Goal: Transaction & Acquisition: Purchase product/service

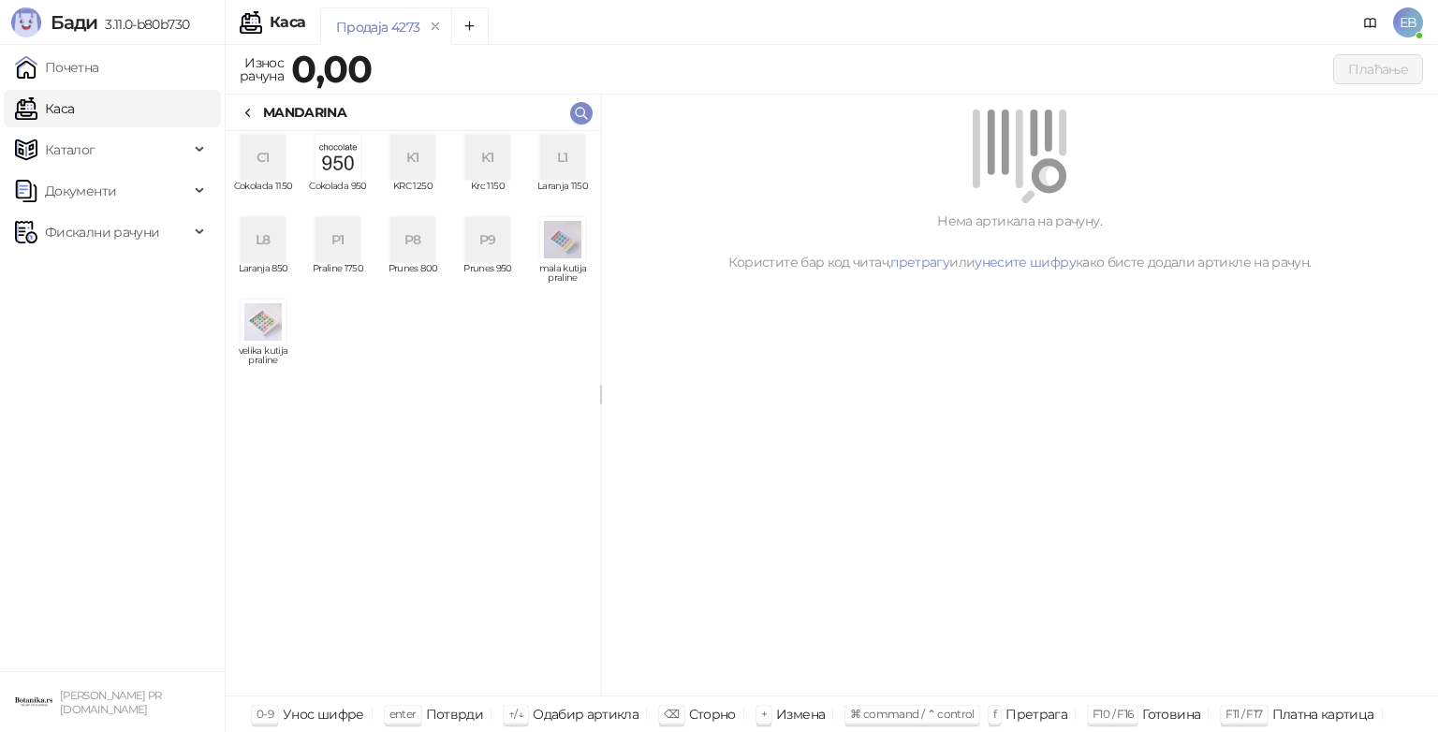
click at [274, 240] on div "L8" at bounding box center [263, 239] width 45 height 45
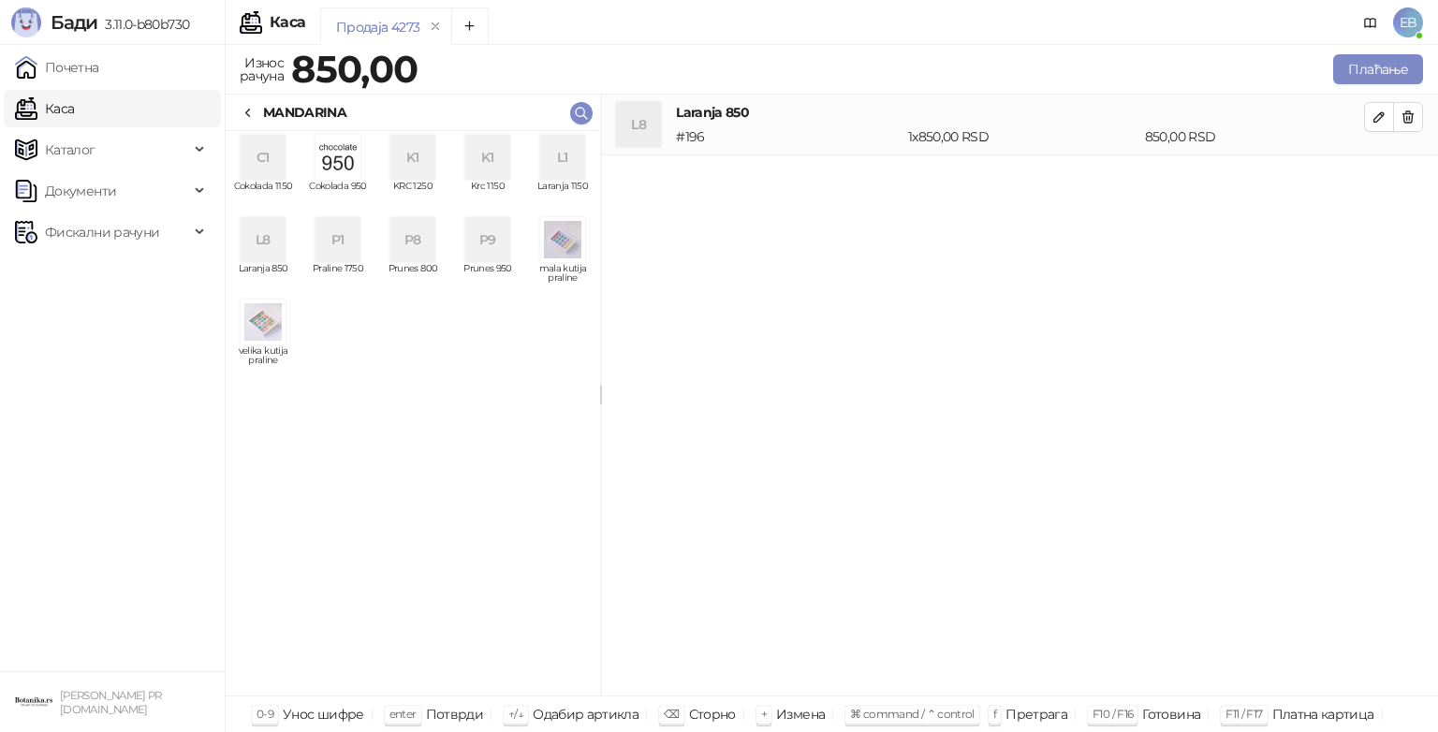
click at [276, 168] on div "C1" at bounding box center [263, 157] width 45 height 45
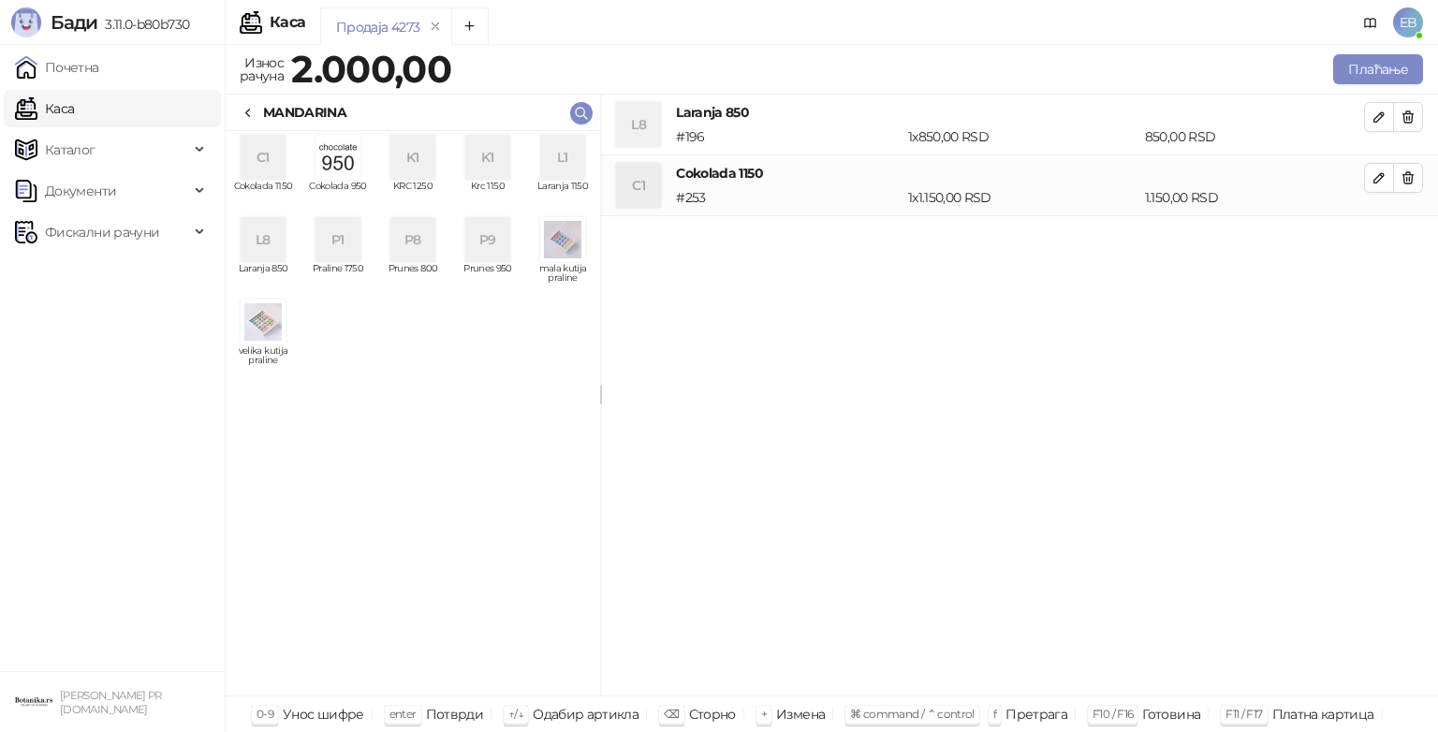
click at [252, 116] on icon at bounding box center [248, 113] width 15 height 15
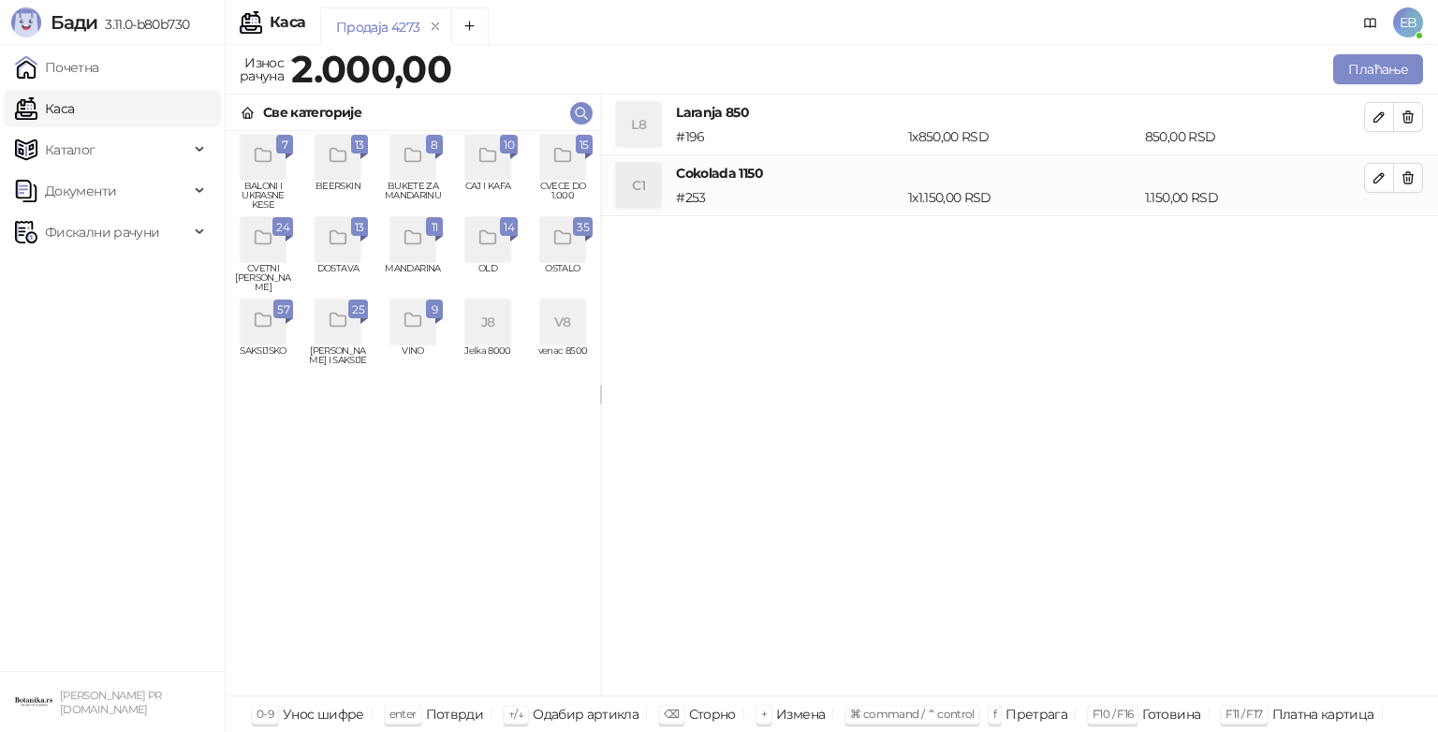
click at [271, 258] on div "grid" at bounding box center [263, 239] width 45 height 45
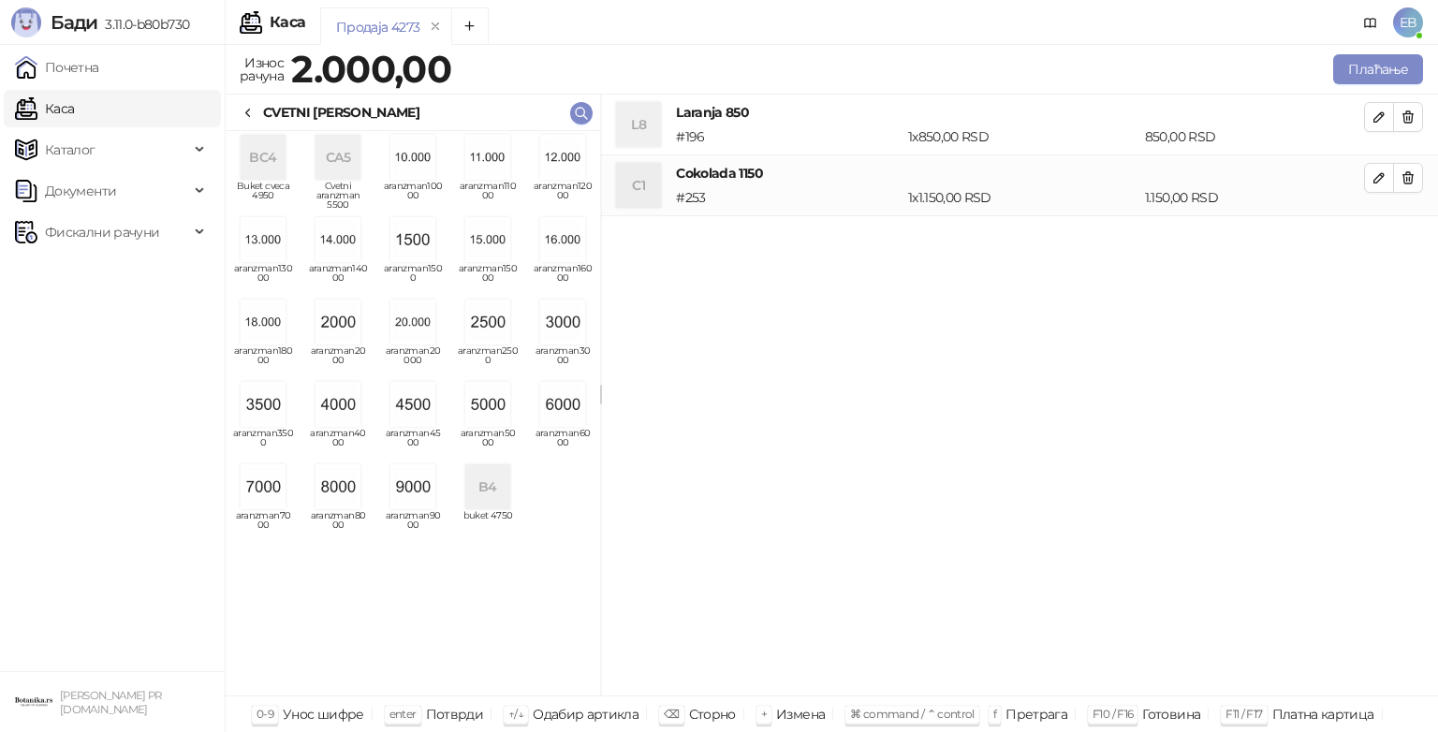
click at [273, 413] on img "grid" at bounding box center [263, 404] width 45 height 45
click at [255, 118] on icon at bounding box center [248, 113] width 15 height 15
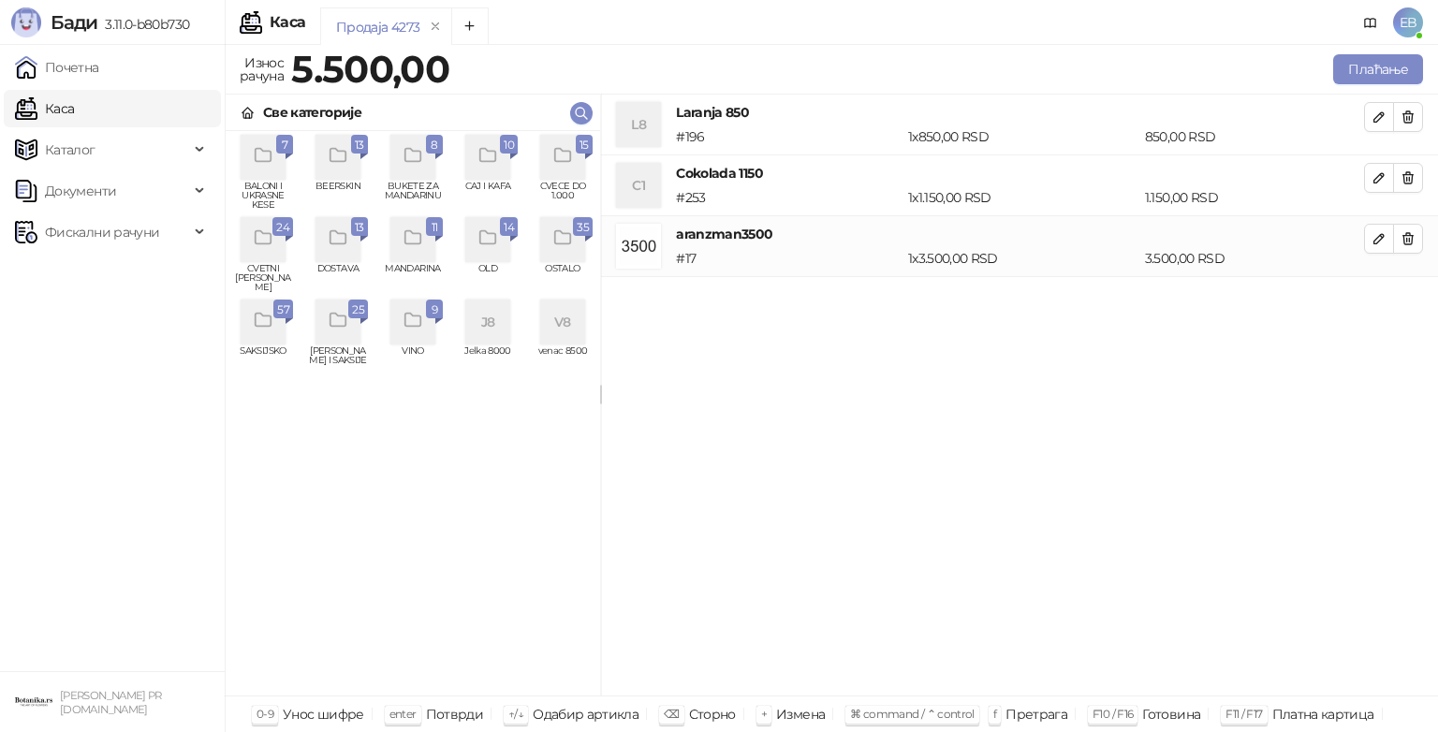
click at [572, 161] on icon "grid" at bounding box center [564, 156] width 22 height 22
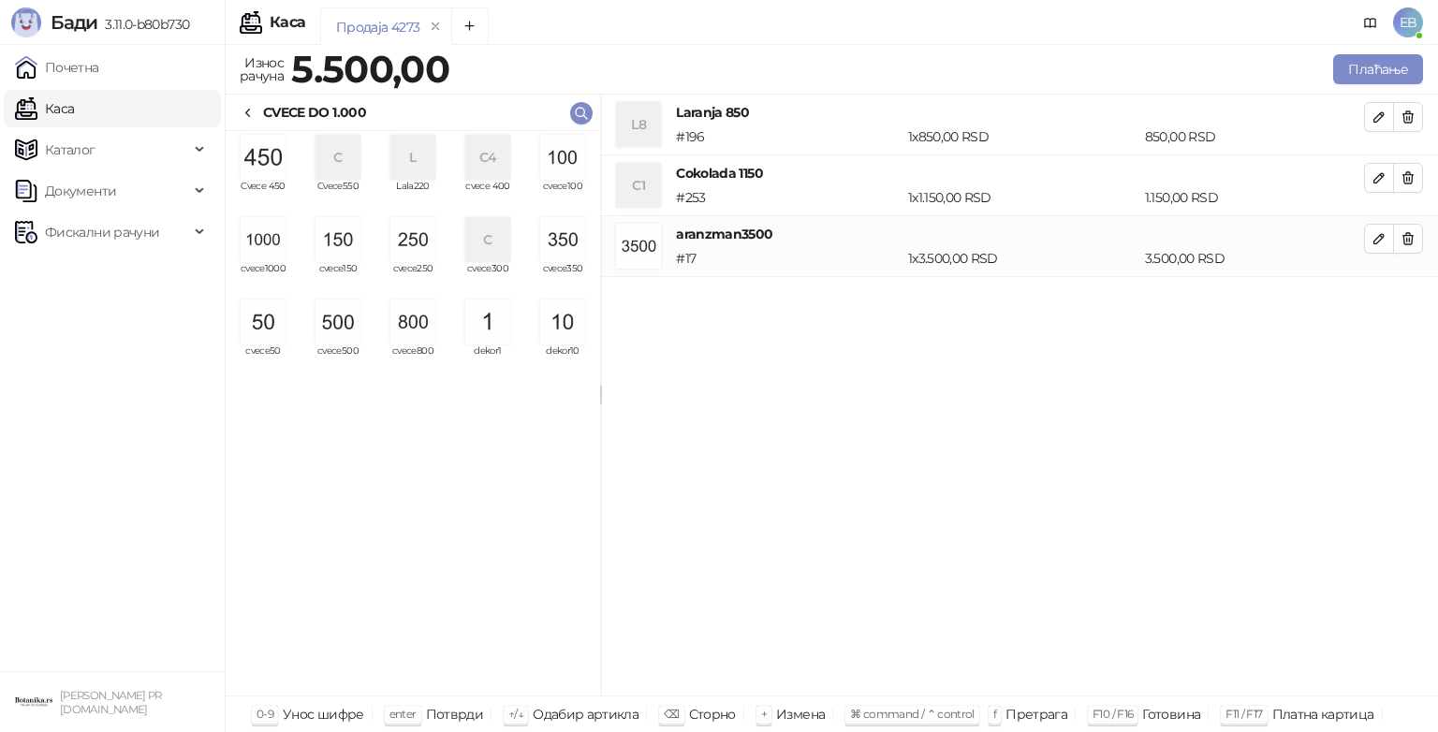
click at [420, 247] on img "grid" at bounding box center [413, 239] width 45 height 45
click at [1363, 69] on button "Плаћање" at bounding box center [1379, 69] width 90 height 30
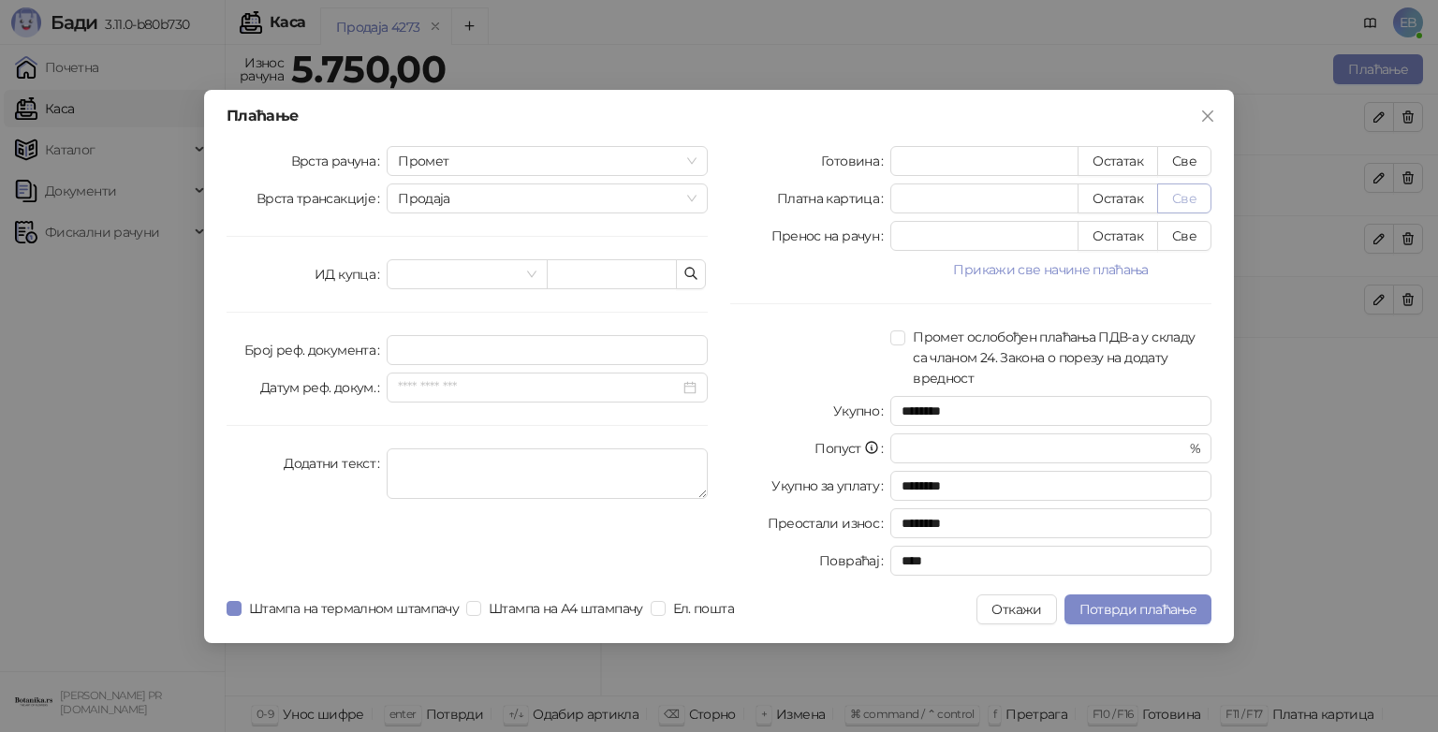
click at [1195, 199] on button "Све" at bounding box center [1185, 199] width 54 height 30
type input "****"
click at [1133, 612] on span "Потврди плаћање" at bounding box center [1138, 609] width 117 height 17
